Goal: Navigation & Orientation: Go to known website

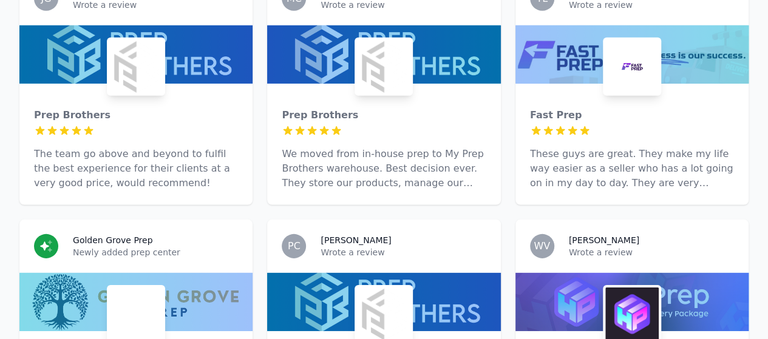
scroll to position [1819, 0]
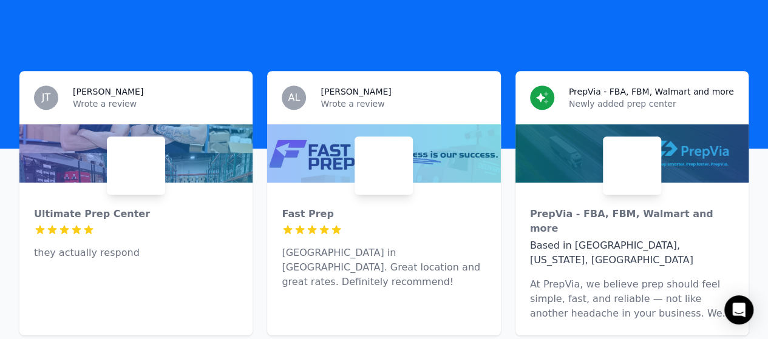
scroll to position [331, 0]
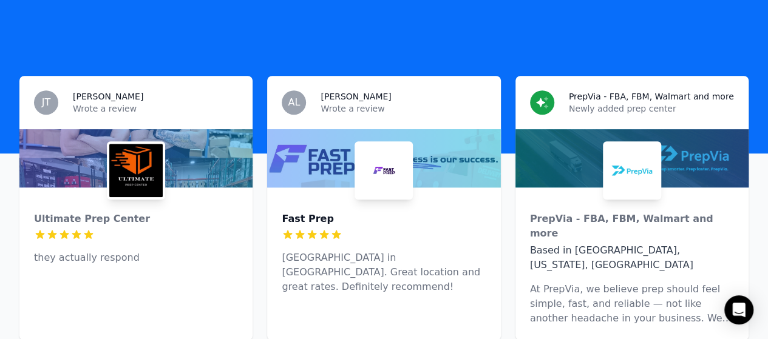
click at [310, 212] on div "Fast Prep" at bounding box center [384, 219] width 204 height 15
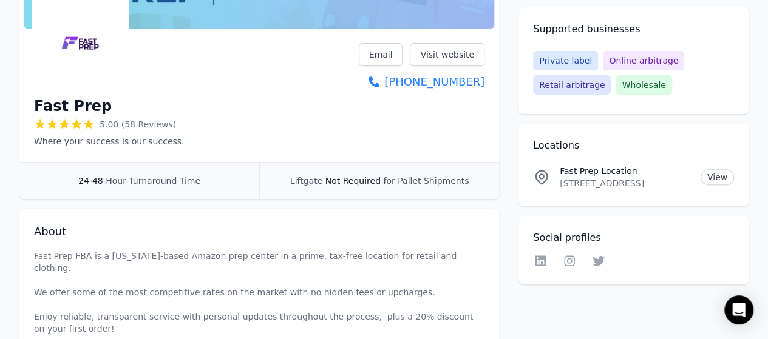
scroll to position [194, 0]
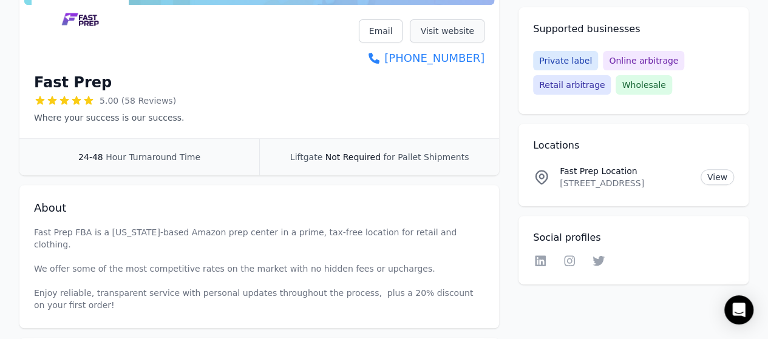
click at [421, 31] on link "Visit website" at bounding box center [447, 30] width 75 height 23
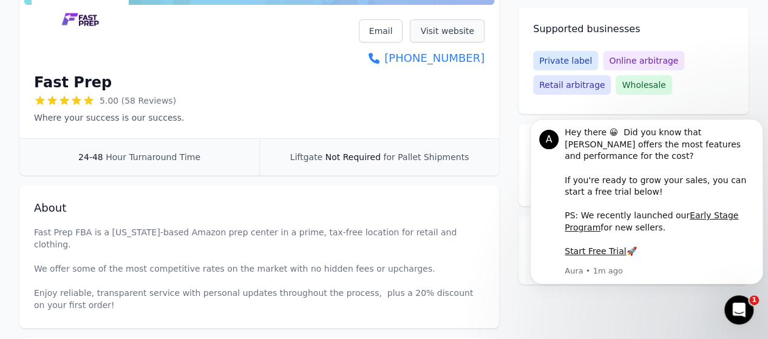
scroll to position [0, 0]
